Goal: Task Accomplishment & Management: Use online tool/utility

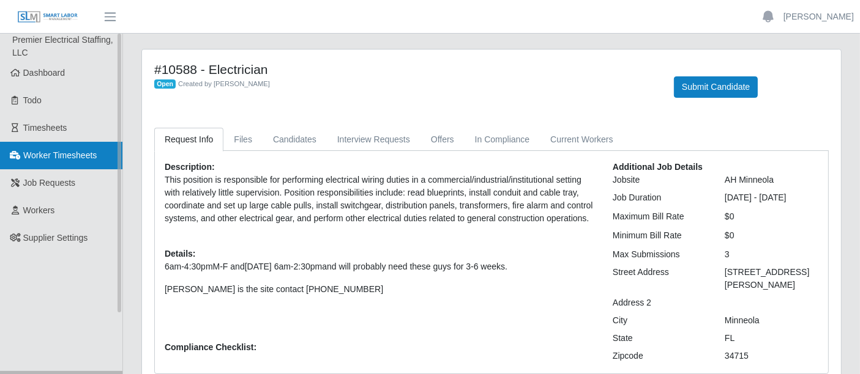
click at [48, 160] on span "Worker Timesheets" at bounding box center [59, 156] width 73 height 10
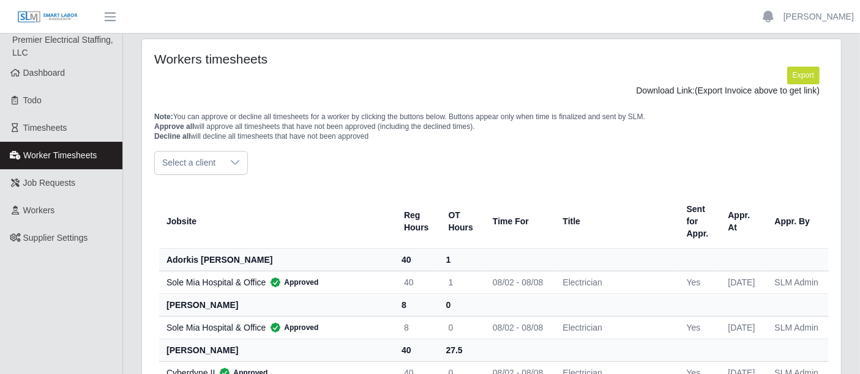
scroll to position [386, 0]
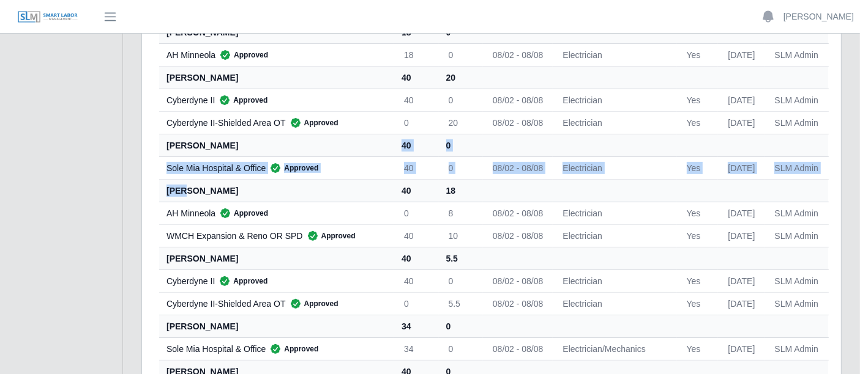
drag, startPoint x: 185, startPoint y: 191, endPoint x: 267, endPoint y: 151, distance: 91.9
click at [174, 173] on td "Sole Mia Hospital & Office Approved" at bounding box center [276, 168] width 235 height 23
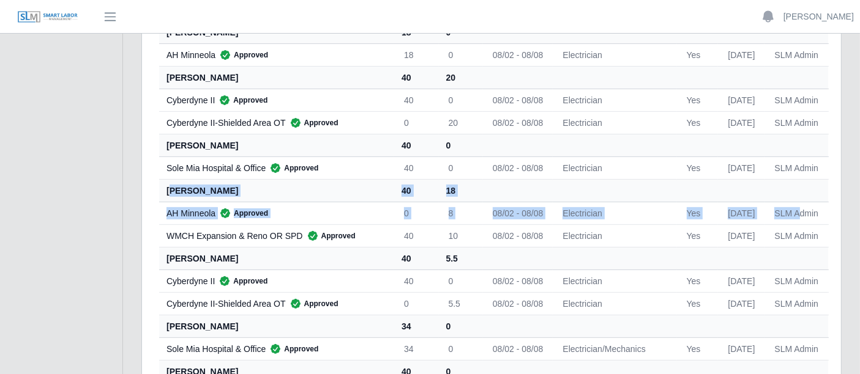
drag, startPoint x: 224, startPoint y: 193, endPoint x: 812, endPoint y: 217, distance: 589.1
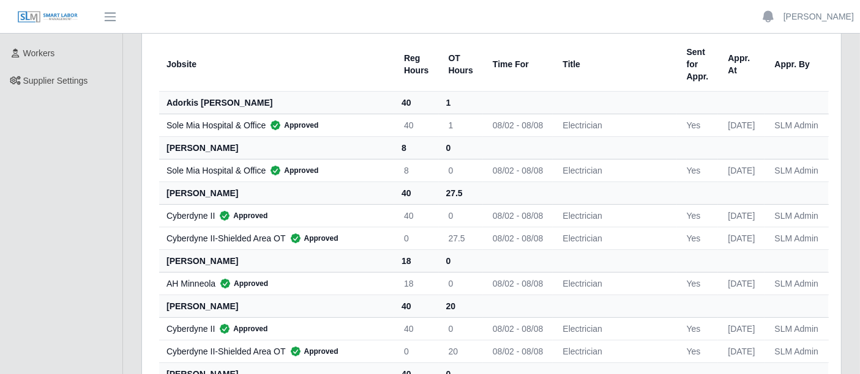
scroll to position [0, 0]
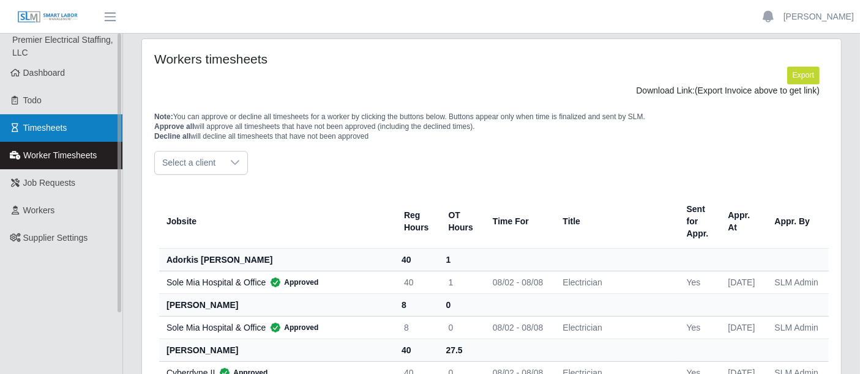
click at [62, 124] on span "Timesheets" at bounding box center [45, 128] width 44 height 10
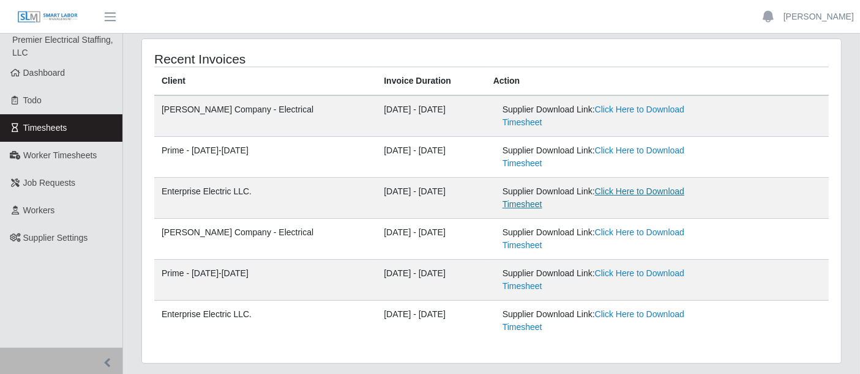
click at [596, 190] on link "Click Here to Download Timesheet" at bounding box center [593, 198] width 182 height 23
